Goal: Task Accomplishment & Management: Manage account settings

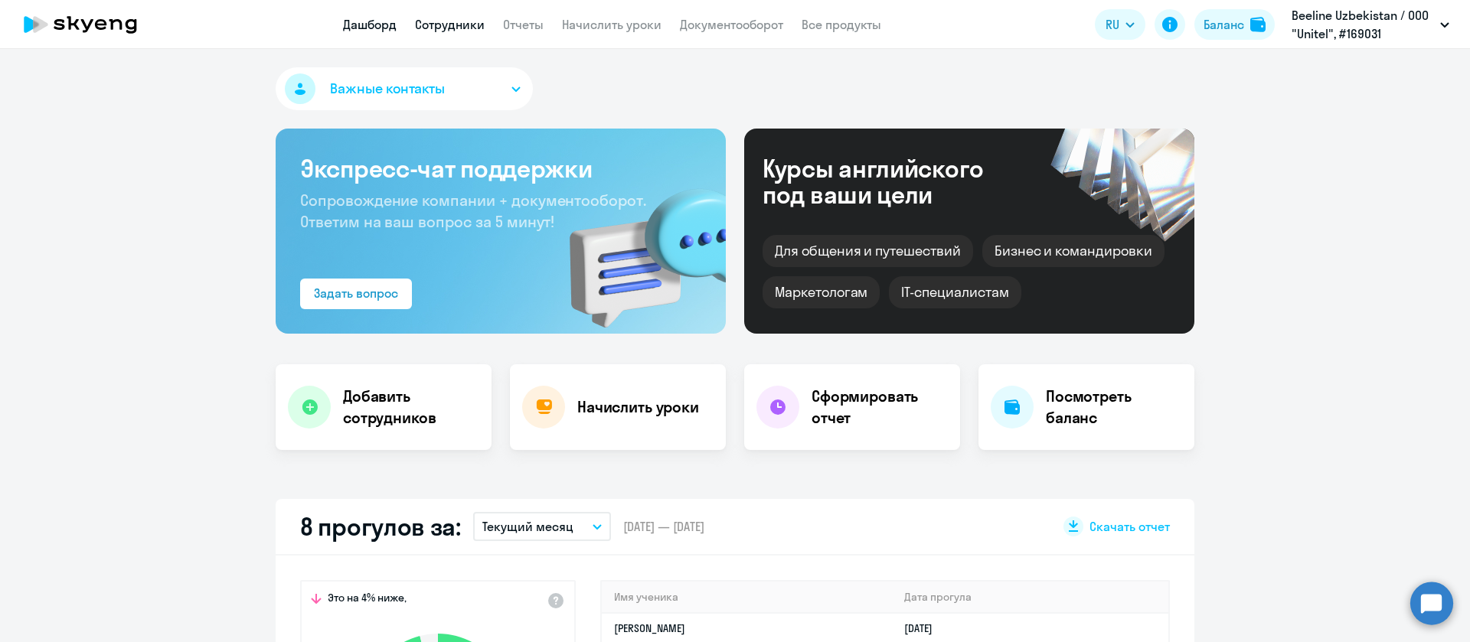
click at [446, 29] on link "Сотрудники" at bounding box center [450, 24] width 70 height 15
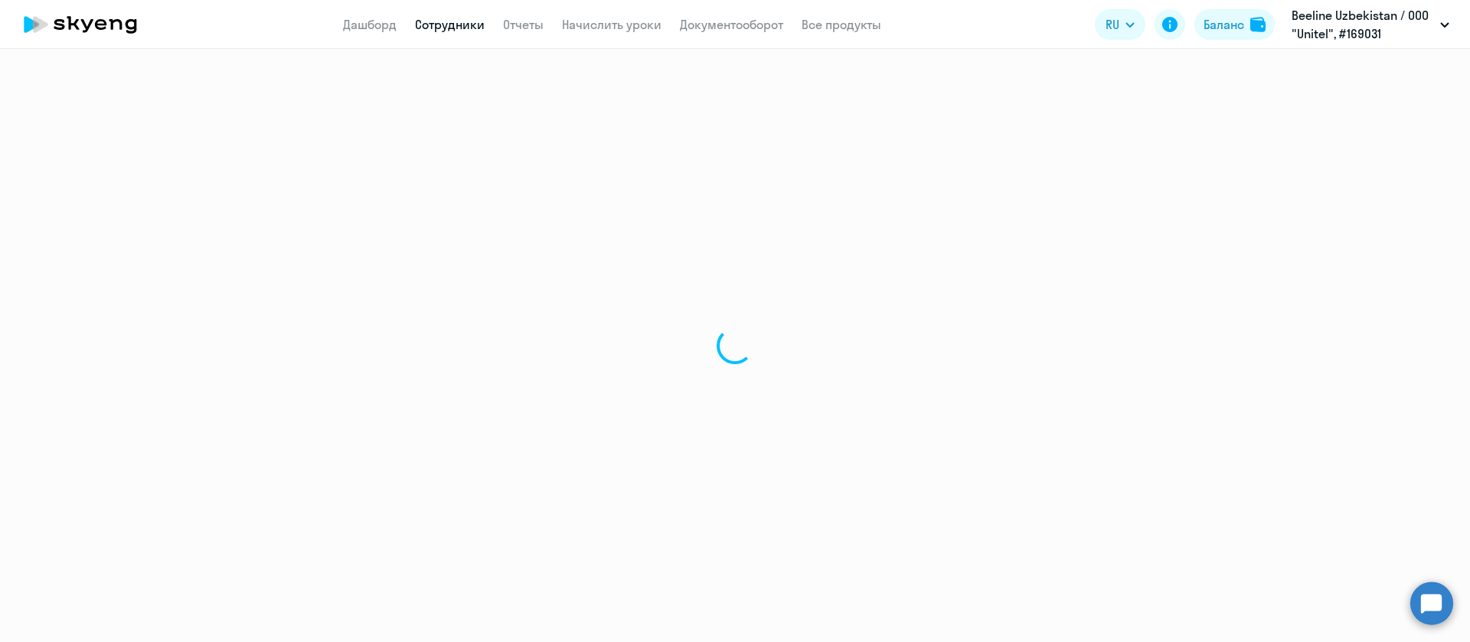
select select "30"
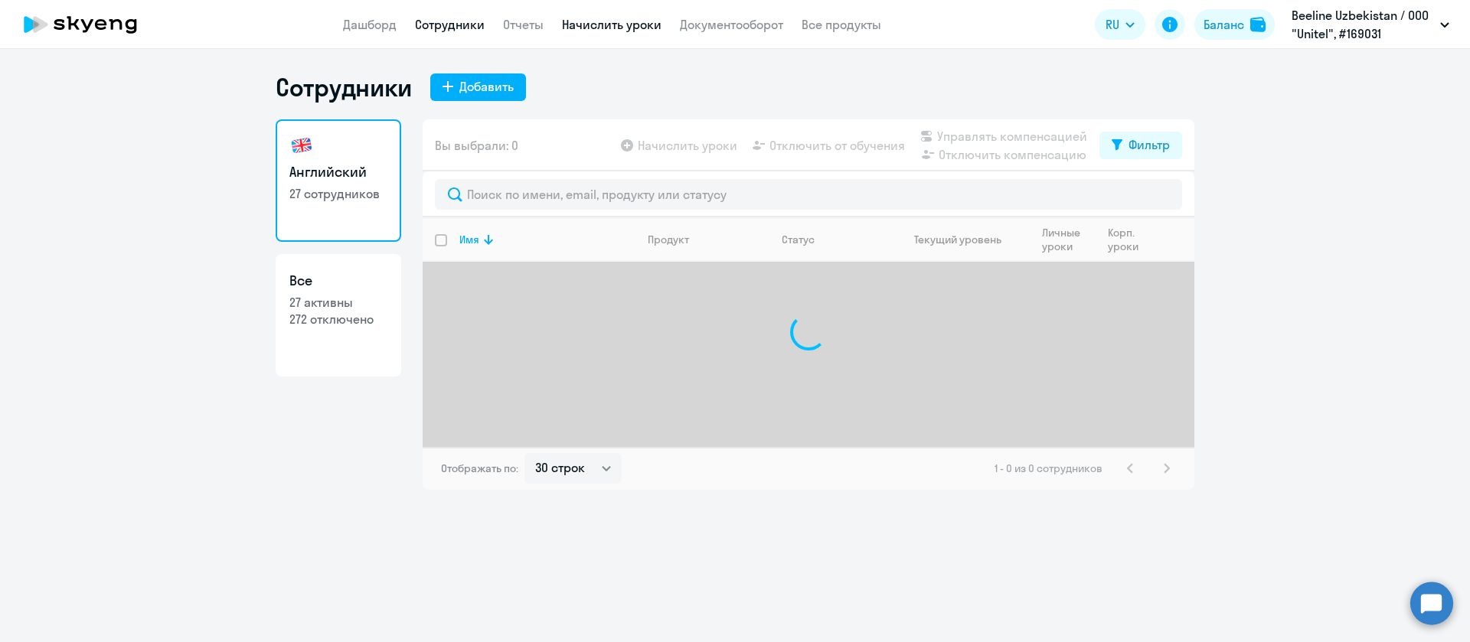
click at [609, 26] on link "Начислить уроки" at bounding box center [612, 24] width 100 height 15
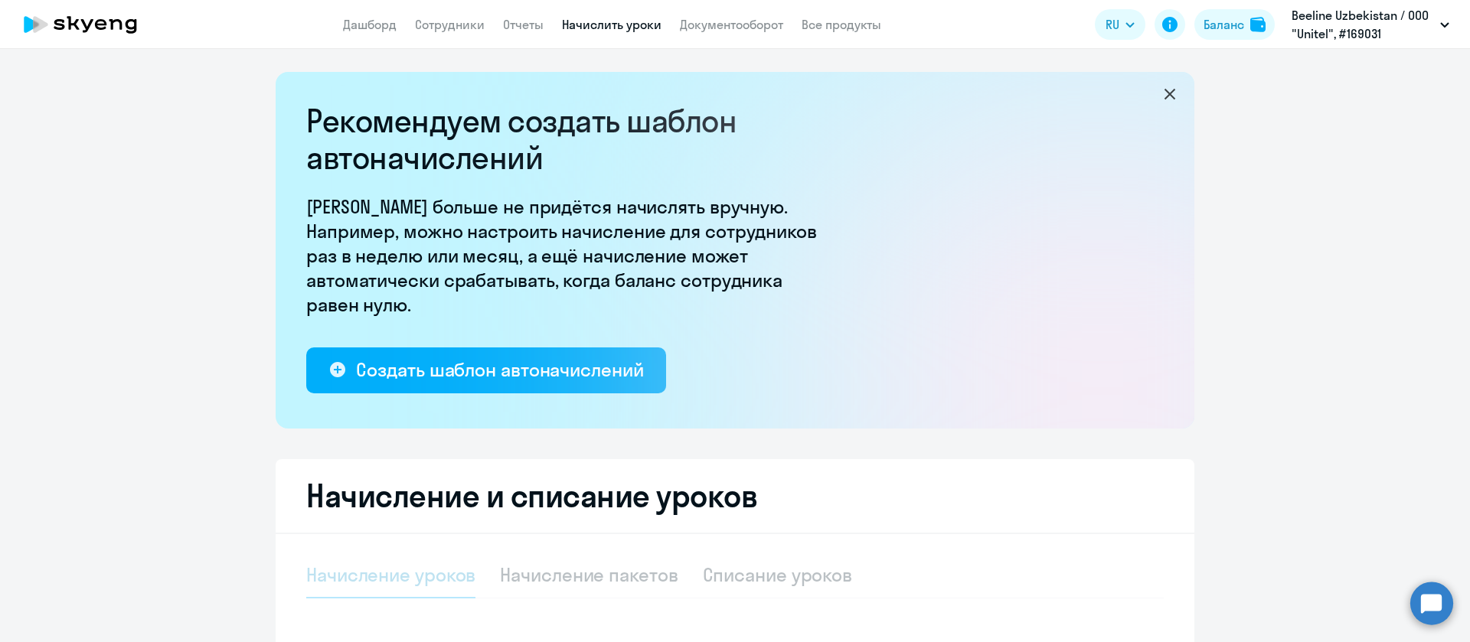
select select "10"
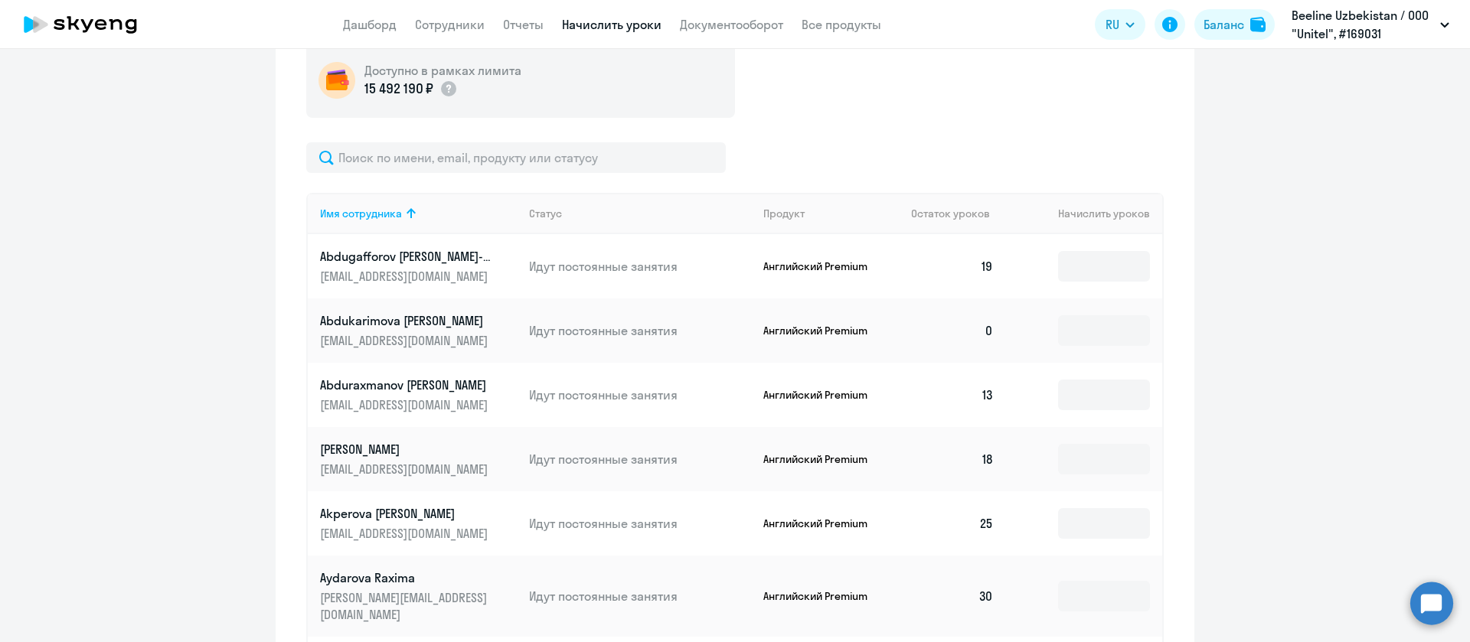
scroll to position [938, 0]
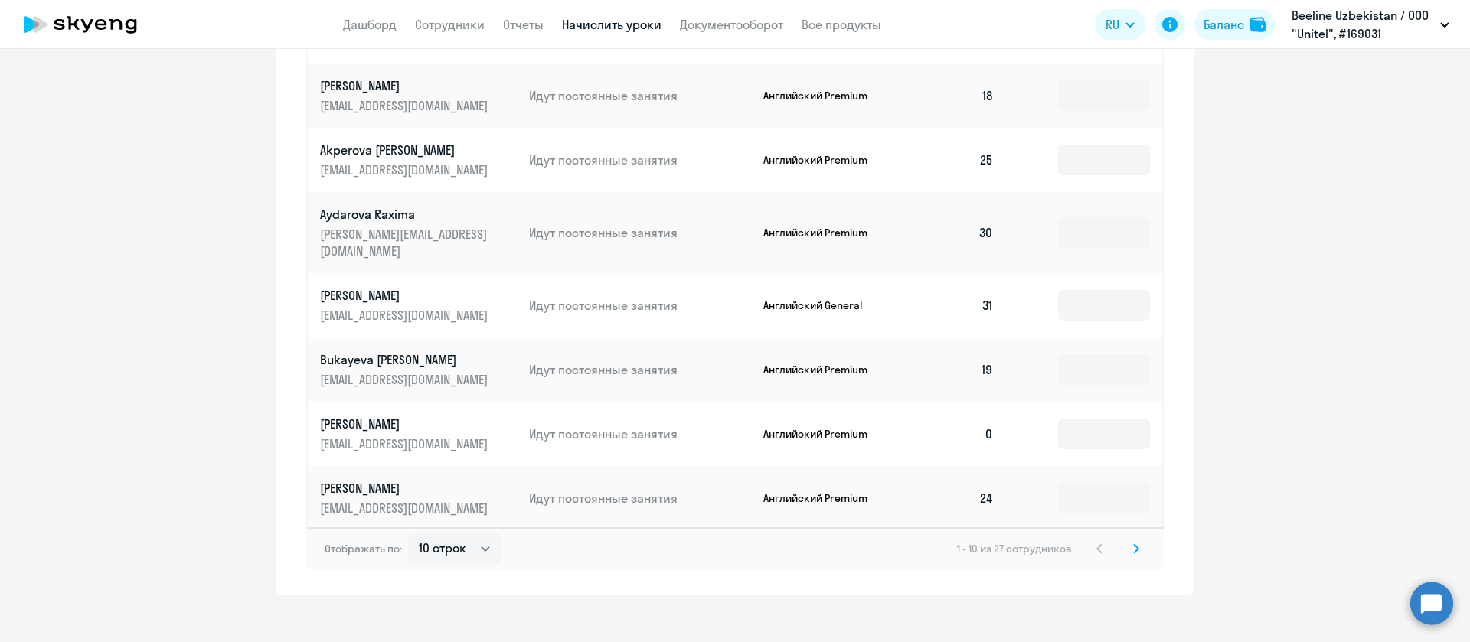
click at [1133, 540] on svg-icon at bounding box center [1136, 549] width 18 height 18
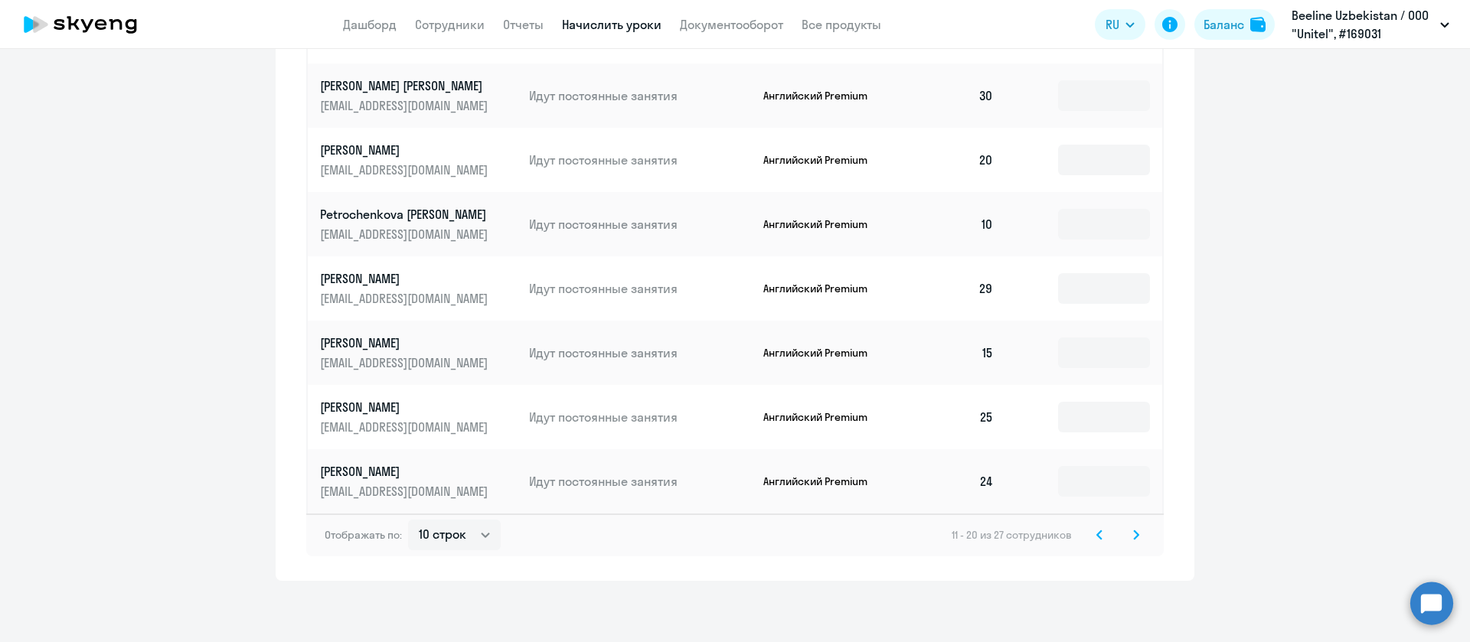
drag, startPoint x: 1063, startPoint y: 541, endPoint x: 1133, endPoint y: 534, distance: 70.9
click at [1133, 534] on svg-icon at bounding box center [1136, 535] width 18 height 18
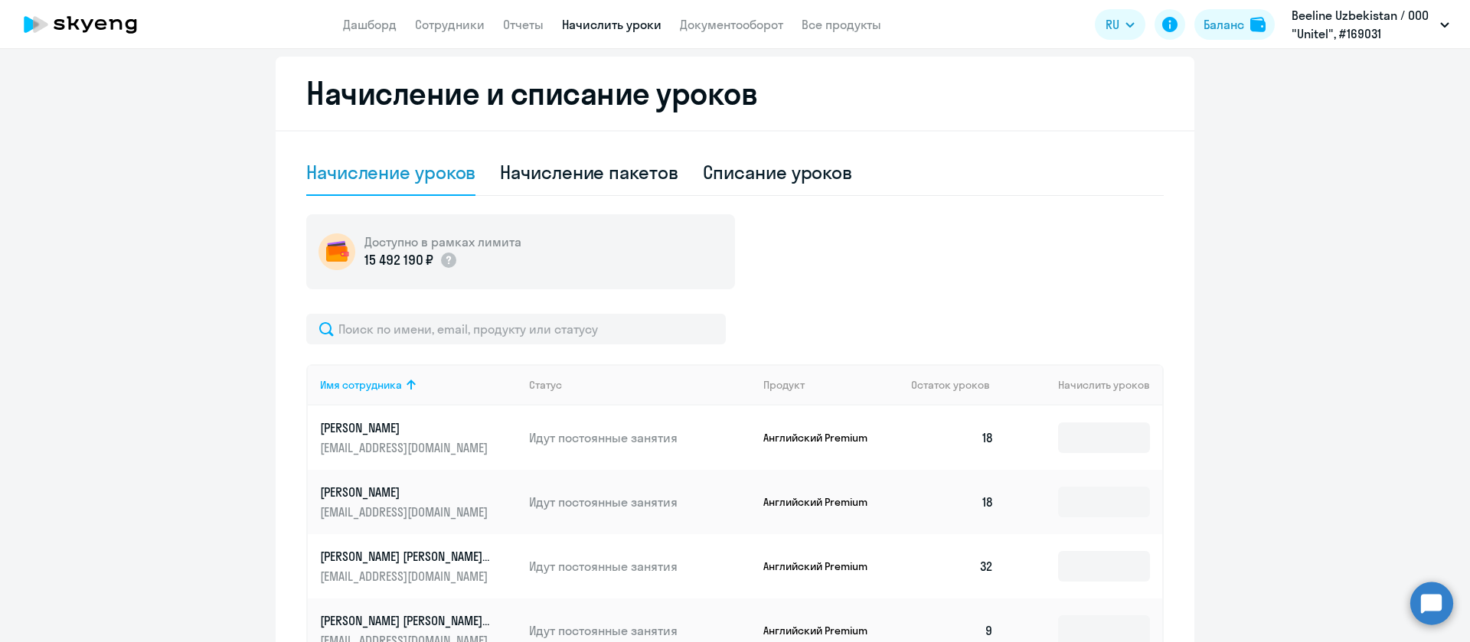
scroll to position [400, 0]
